Goal: Find specific page/section: Find specific page/section

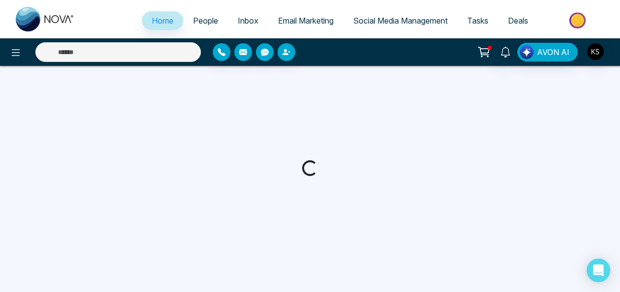
select select "*"
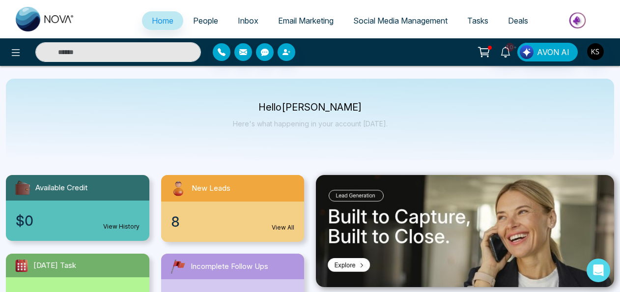
click at [95, 49] on input "text" at bounding box center [117, 52] width 165 height 20
click at [101, 49] on input "text" at bounding box center [117, 52] width 165 height 20
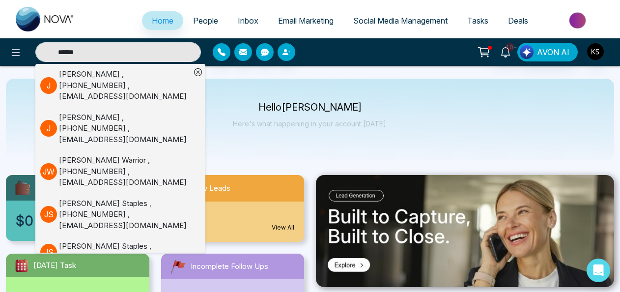
type input "*****"
click at [100, 72] on div "[PERSON_NAME] , [PHONE_NUMBER] , [EMAIL_ADDRESS][DOMAIN_NAME]" at bounding box center [125, 85] width 132 height 33
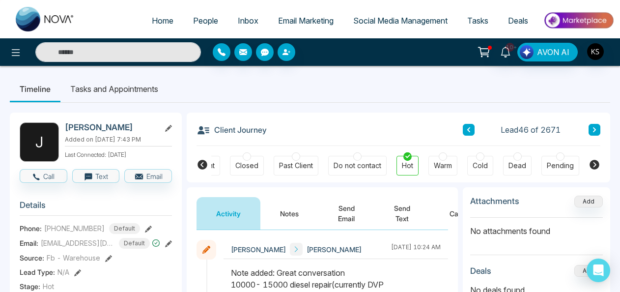
scroll to position [0, 256]
click at [271, 210] on button "Notes" at bounding box center [289, 213] width 58 height 32
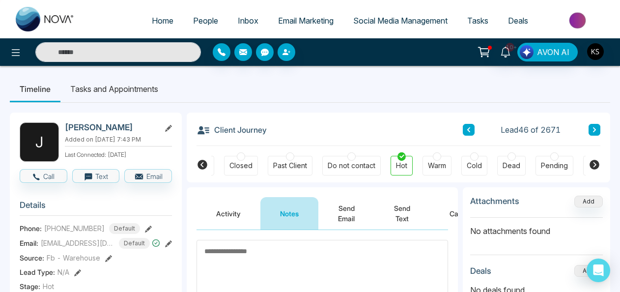
click at [233, 216] on button "Activity" at bounding box center [228, 213] width 64 height 32
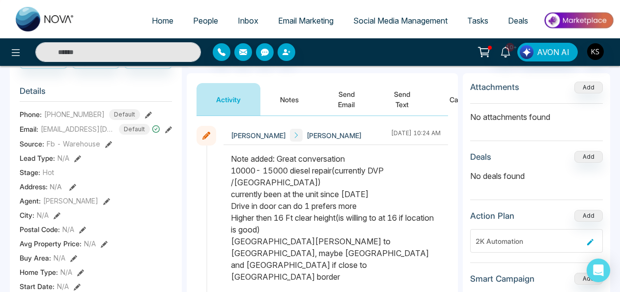
scroll to position [112, 0]
